Goal: Information Seeking & Learning: Learn about a topic

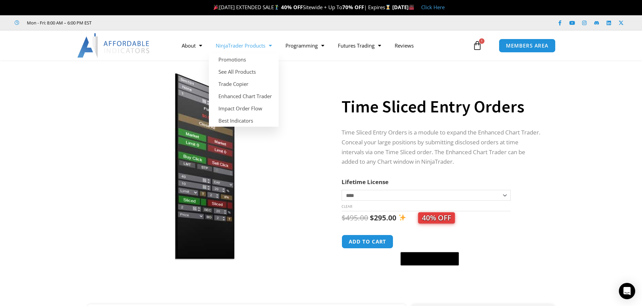
click at [267, 45] on span "Menu" at bounding box center [268, 46] width 6 height 12
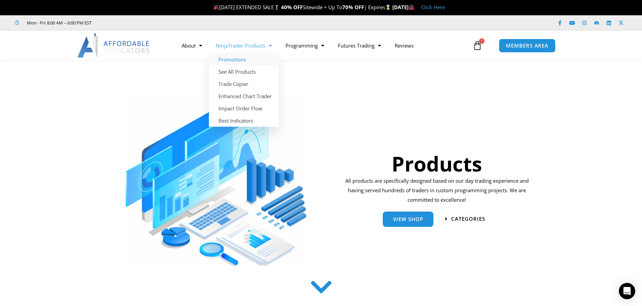
click at [244, 59] on link "Promotions" at bounding box center [244, 59] width 70 height 12
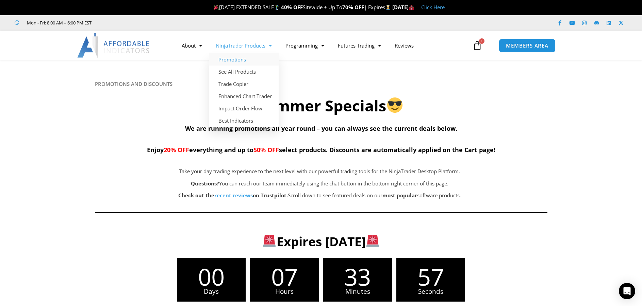
click at [268, 48] on span "Menu" at bounding box center [268, 46] width 6 height 12
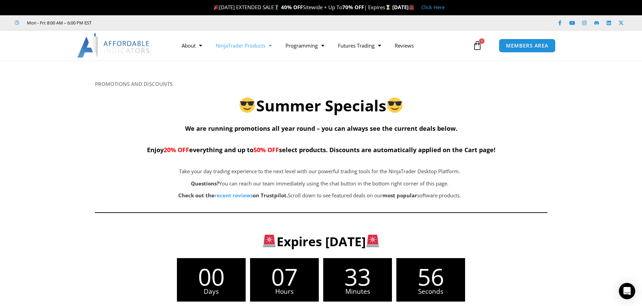
click at [269, 46] on span "Menu" at bounding box center [268, 46] width 6 height 12
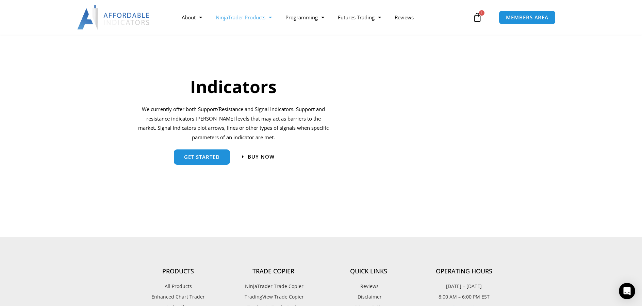
scroll to position [714, 0]
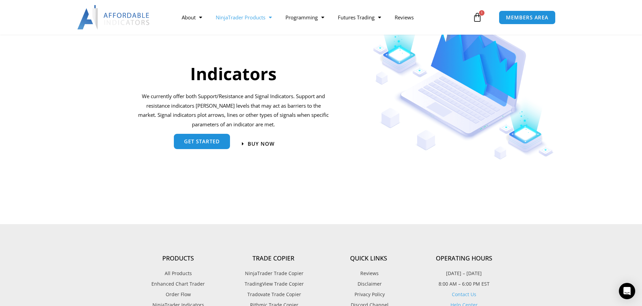
click at [213, 143] on span "get started" at bounding box center [202, 141] width 36 height 5
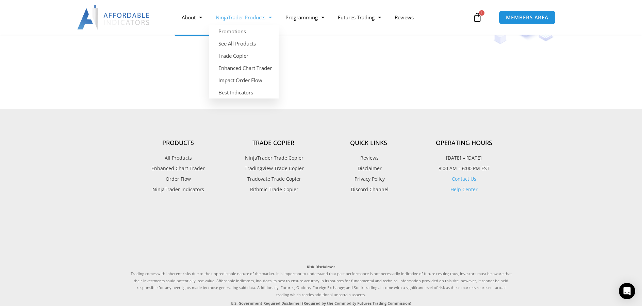
click at [237, 16] on link "NinjaTrader Products" at bounding box center [244, 18] width 70 height 16
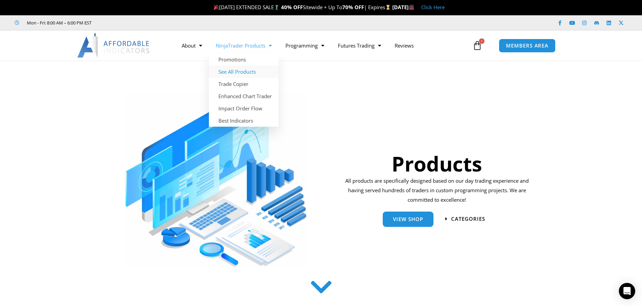
click at [245, 72] on link "See All Products" at bounding box center [244, 72] width 70 height 12
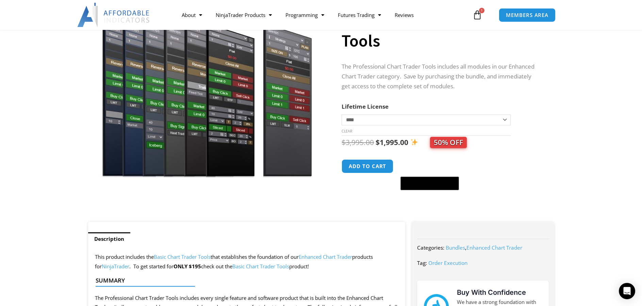
scroll to position [102, 0]
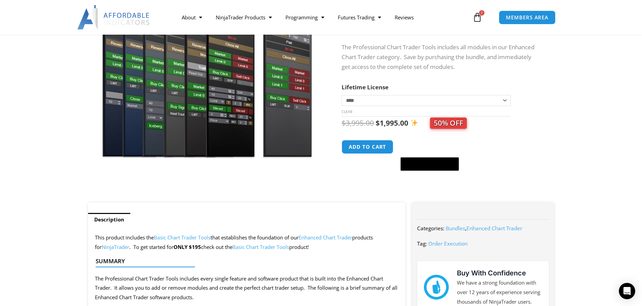
click at [504, 100] on select "**********" at bounding box center [425, 100] width 169 height 11
click at [573, 98] on section "**********" at bounding box center [321, 83] width 642 height 237
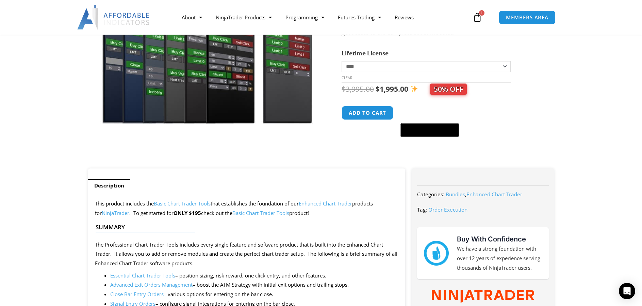
scroll to position [0, 0]
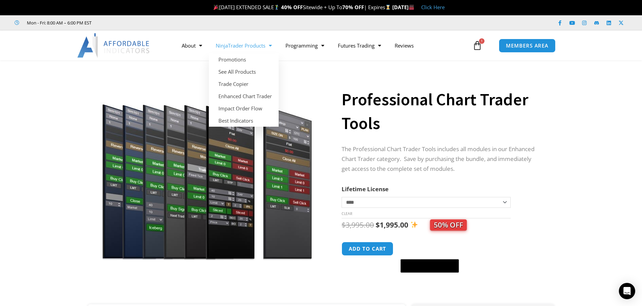
click at [234, 44] on link "NinjaTrader Products" at bounding box center [244, 46] width 70 height 16
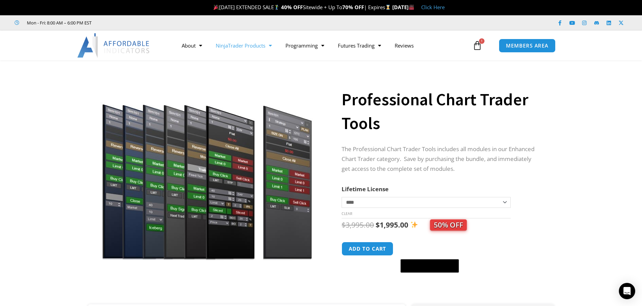
click at [234, 44] on link "NinjaTrader Products" at bounding box center [244, 46] width 70 height 16
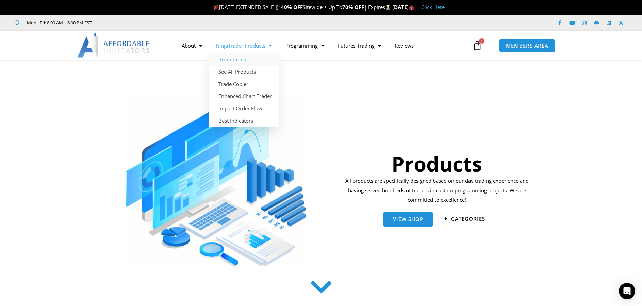
drag, startPoint x: 258, startPoint y: 48, endPoint x: 257, endPoint y: 54, distance: 6.5
click at [257, 48] on link "NinjaTrader Products" at bounding box center [244, 46] width 70 height 16
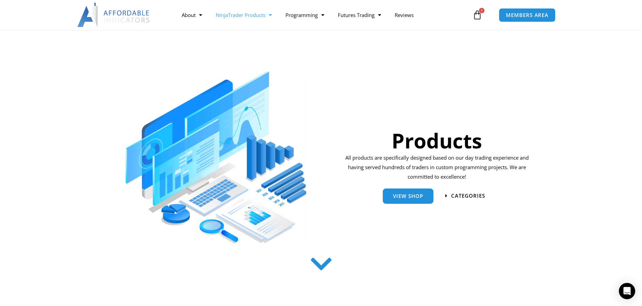
scroll to position [102, 0]
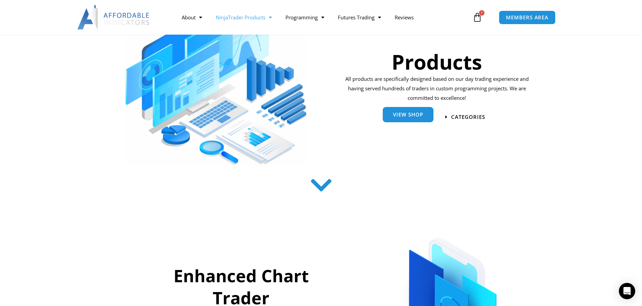
click at [406, 113] on span "View Shop" at bounding box center [408, 114] width 30 height 5
click at [415, 117] on span "View Shop" at bounding box center [408, 114] width 30 height 5
click at [410, 113] on span "View Shop" at bounding box center [408, 114] width 30 height 5
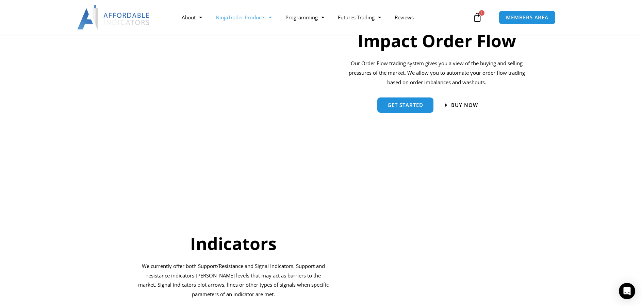
scroll to position [612, 0]
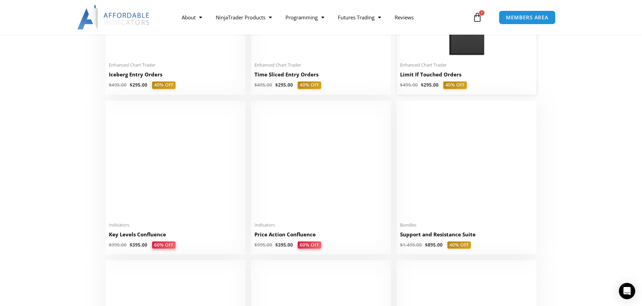
scroll to position [884, 0]
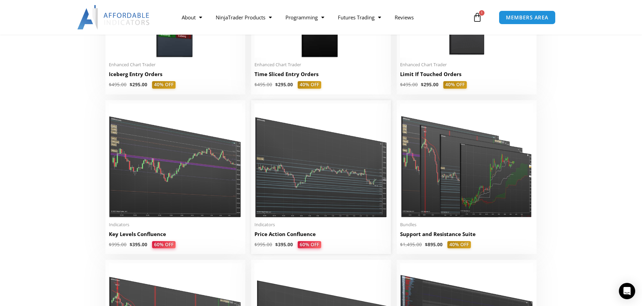
click at [301, 177] on img at bounding box center [320, 161] width 133 height 114
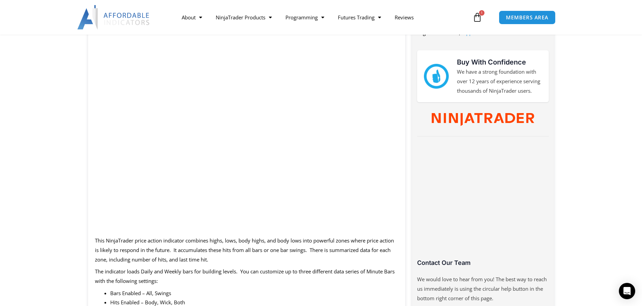
scroll to position [306, 0]
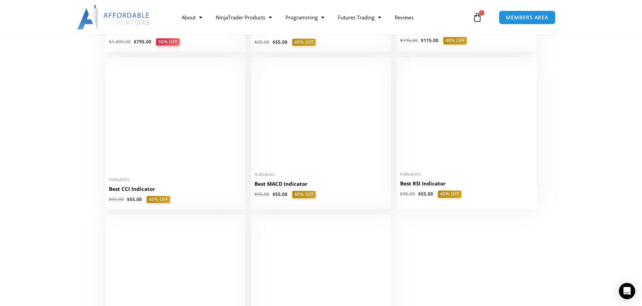
scroll to position [1394, 0]
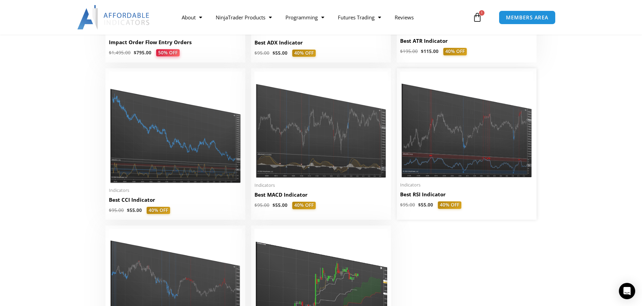
click at [468, 136] on img at bounding box center [466, 125] width 133 height 106
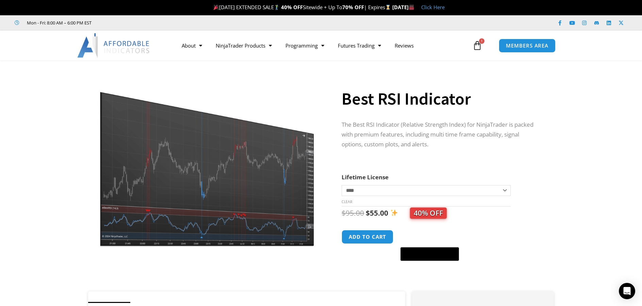
scroll to position [34, 0]
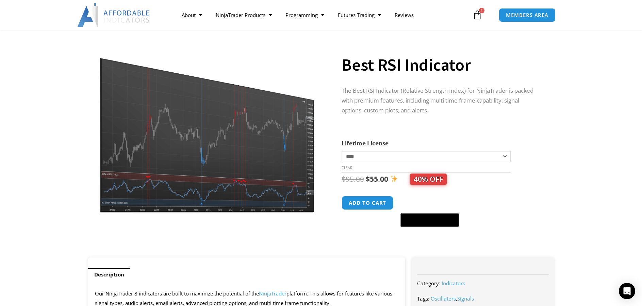
click at [233, 148] on img at bounding box center [207, 125] width 219 height 175
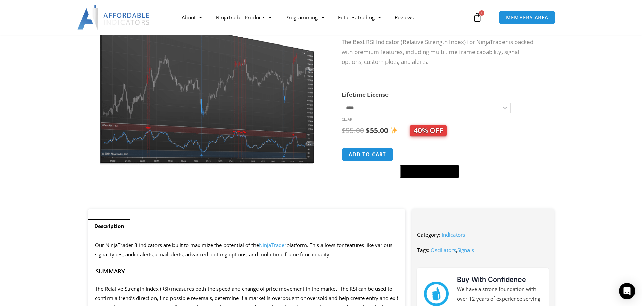
scroll to position [0, 0]
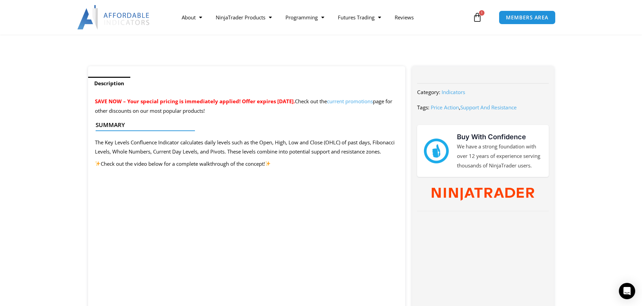
scroll to position [238, 0]
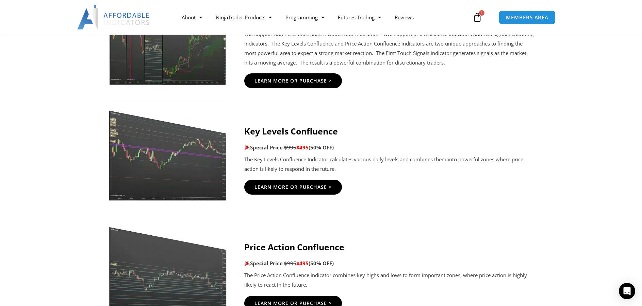
scroll to position [986, 0]
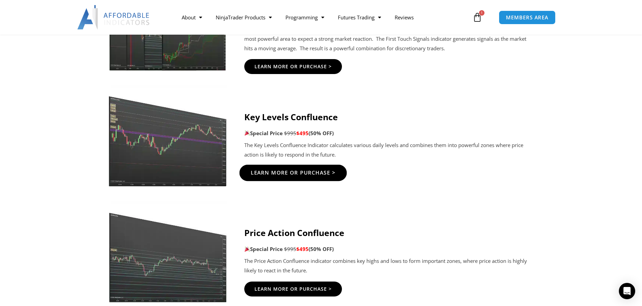
click at [307, 171] on span "Learn More Or Purchase >" at bounding box center [292, 173] width 85 height 5
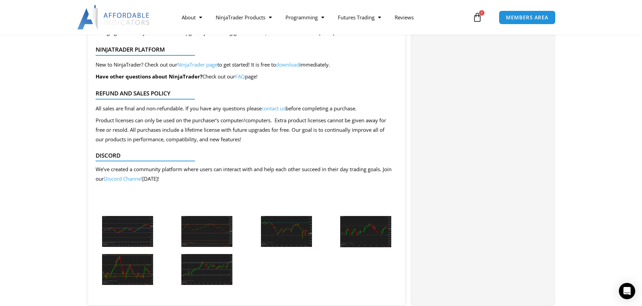
scroll to position [1292, 0]
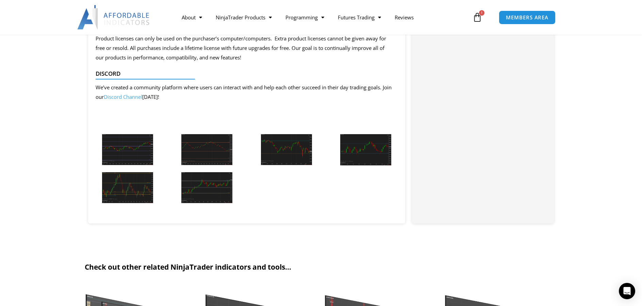
click at [144, 154] on img at bounding box center [127, 149] width 51 height 31
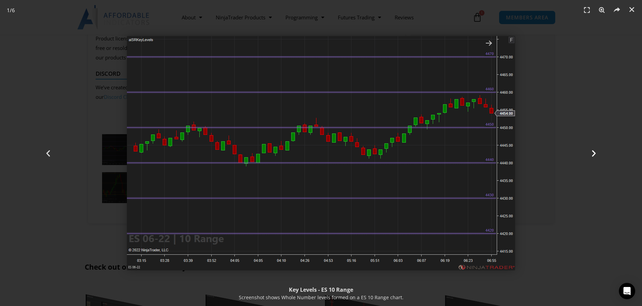
click at [593, 151] on icon "Next slide" at bounding box center [593, 153] width 9 height 9
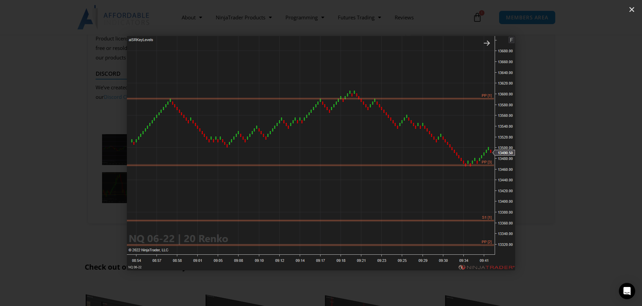
click at [593, 151] on icon "Next slide" at bounding box center [593, 153] width 9 height 9
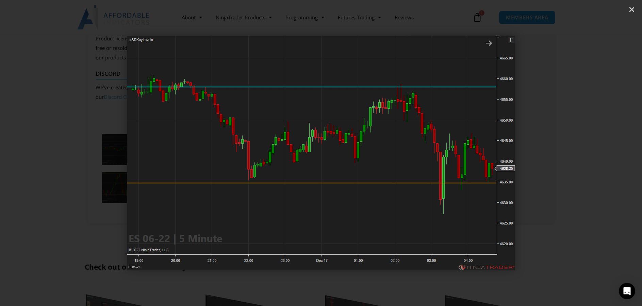
click at [593, 151] on icon "Next slide" at bounding box center [593, 153] width 9 height 9
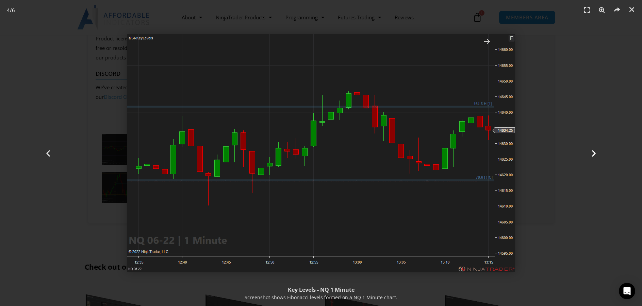
click at [593, 151] on icon "Next slide" at bounding box center [593, 153] width 9 height 9
